Goal: Find specific page/section

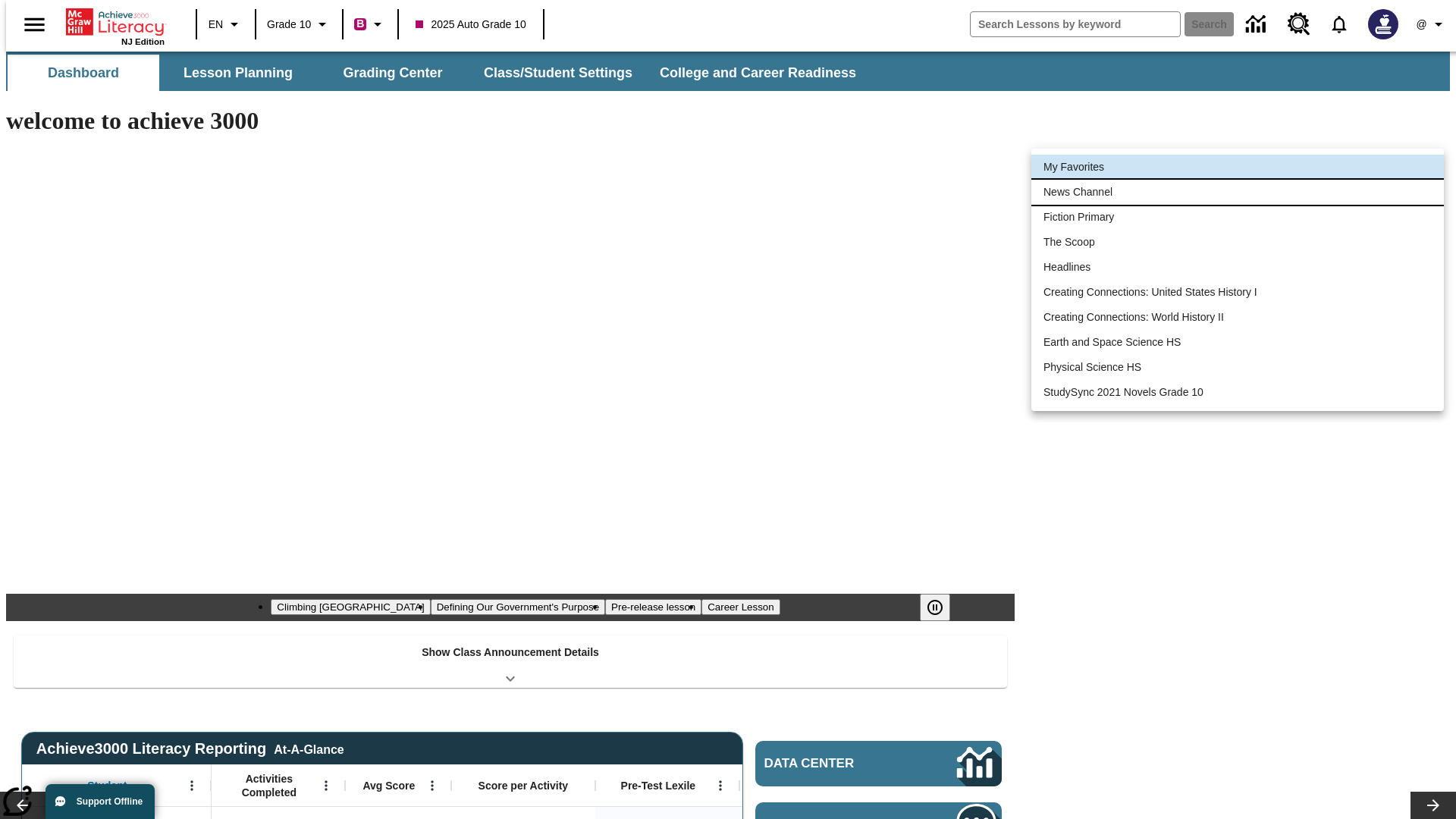
click at [1237, 192] on li "News Channel" at bounding box center [1237, 192] width 412 height 25
type input "120"
